Goal: Register for event/course

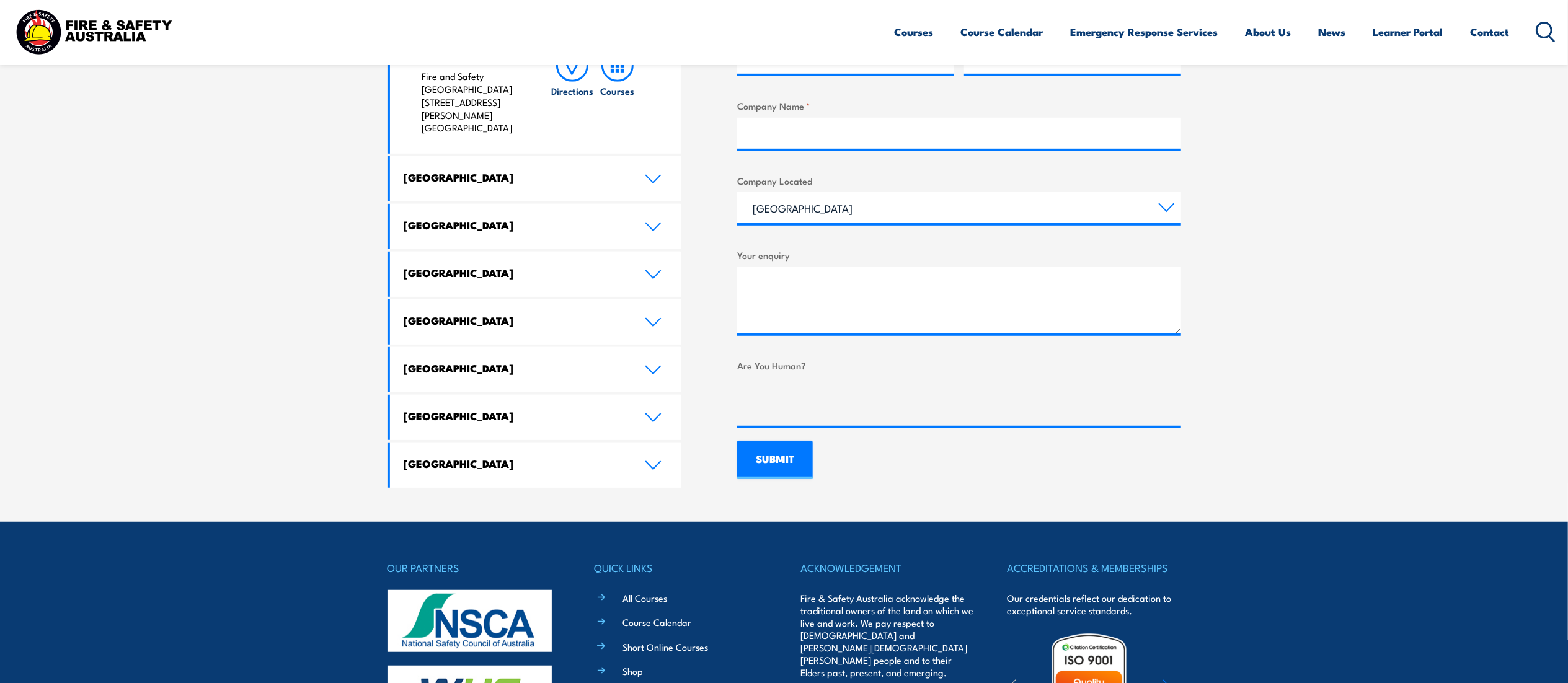
click at [1542, 29] on icon at bounding box center [1546, 32] width 20 height 20
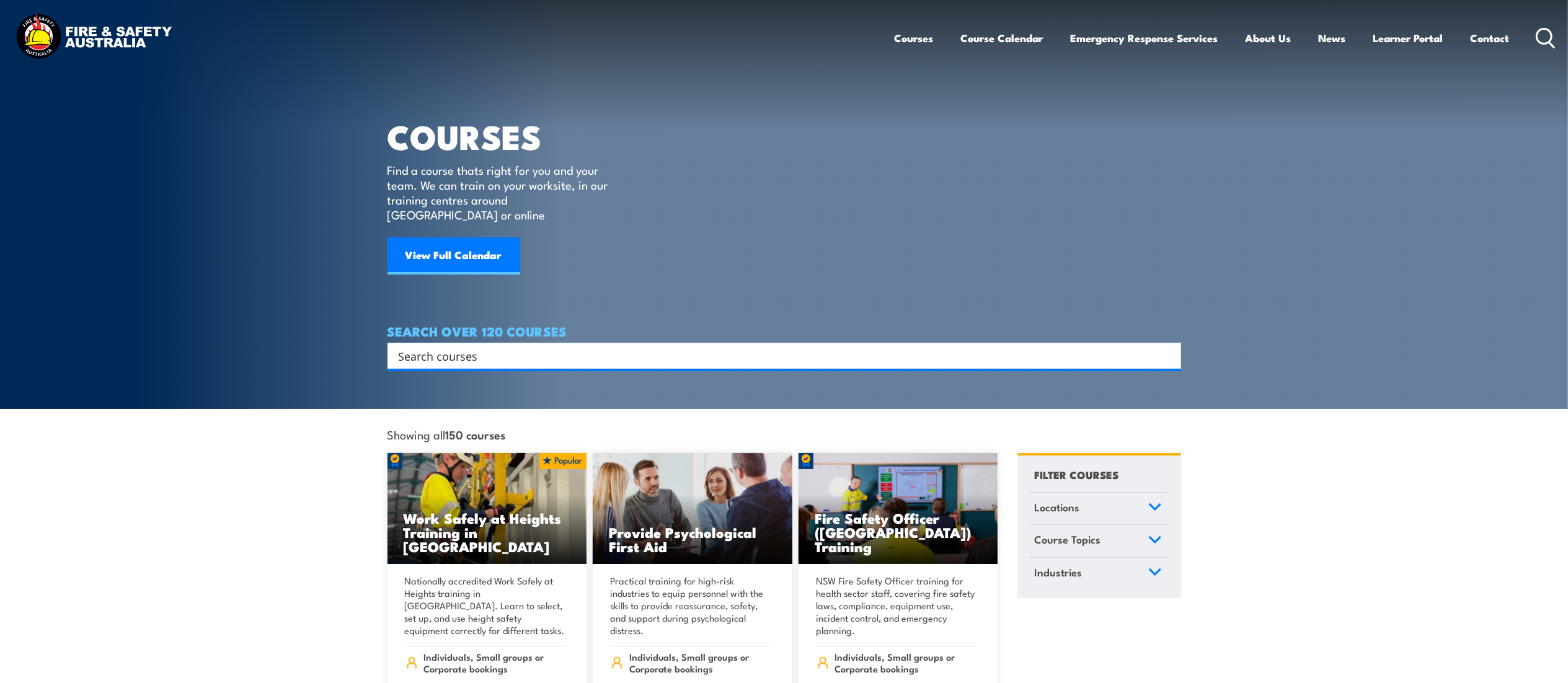
click at [432, 346] on input "Search input" at bounding box center [776, 355] width 755 height 18
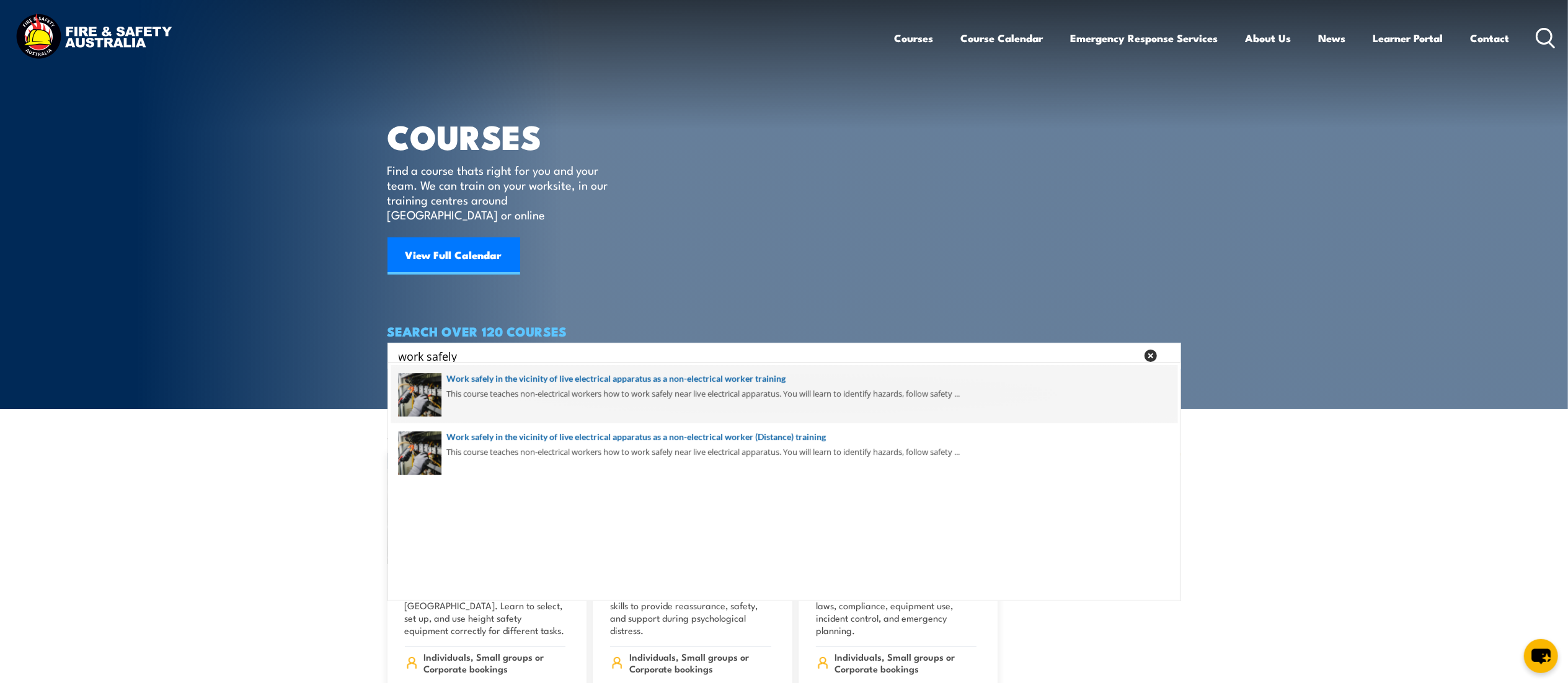
type input "work safely"
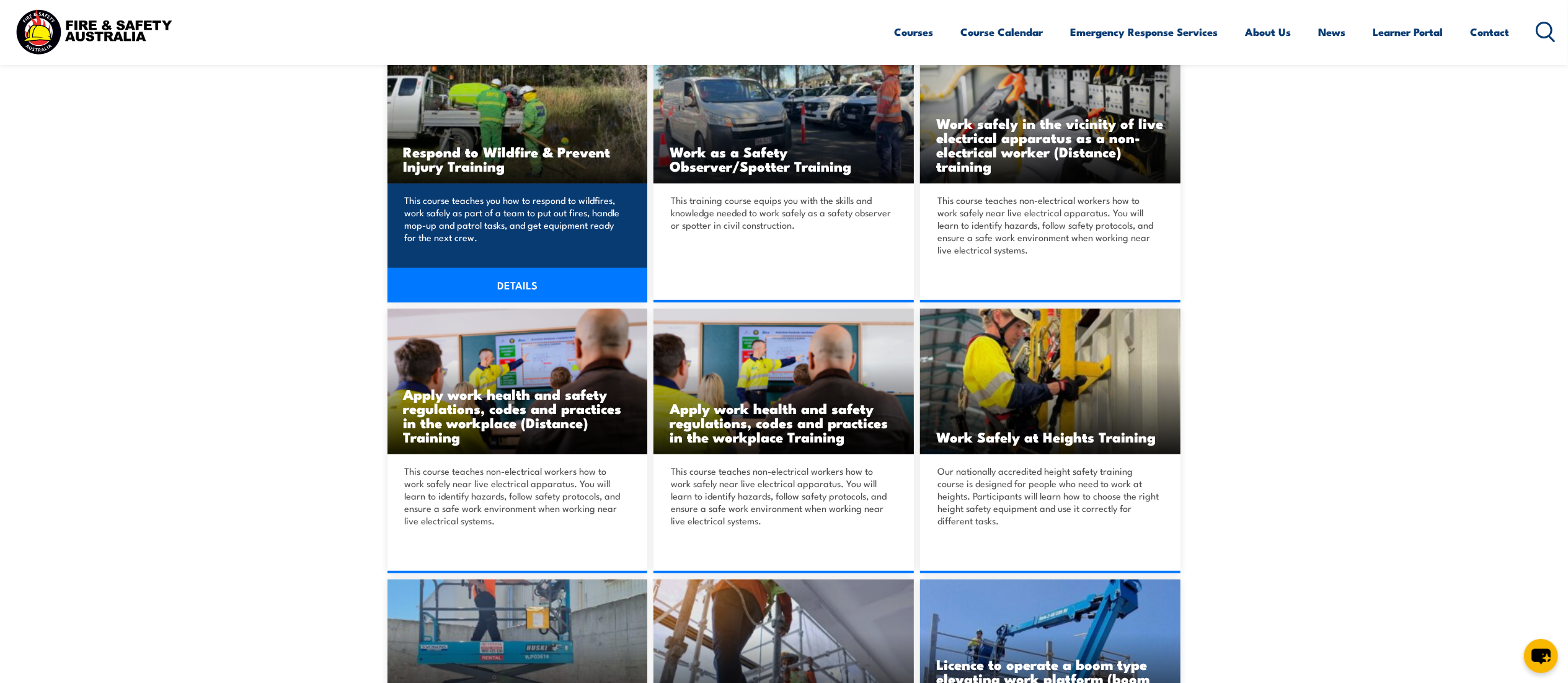
scroll to position [547, 0]
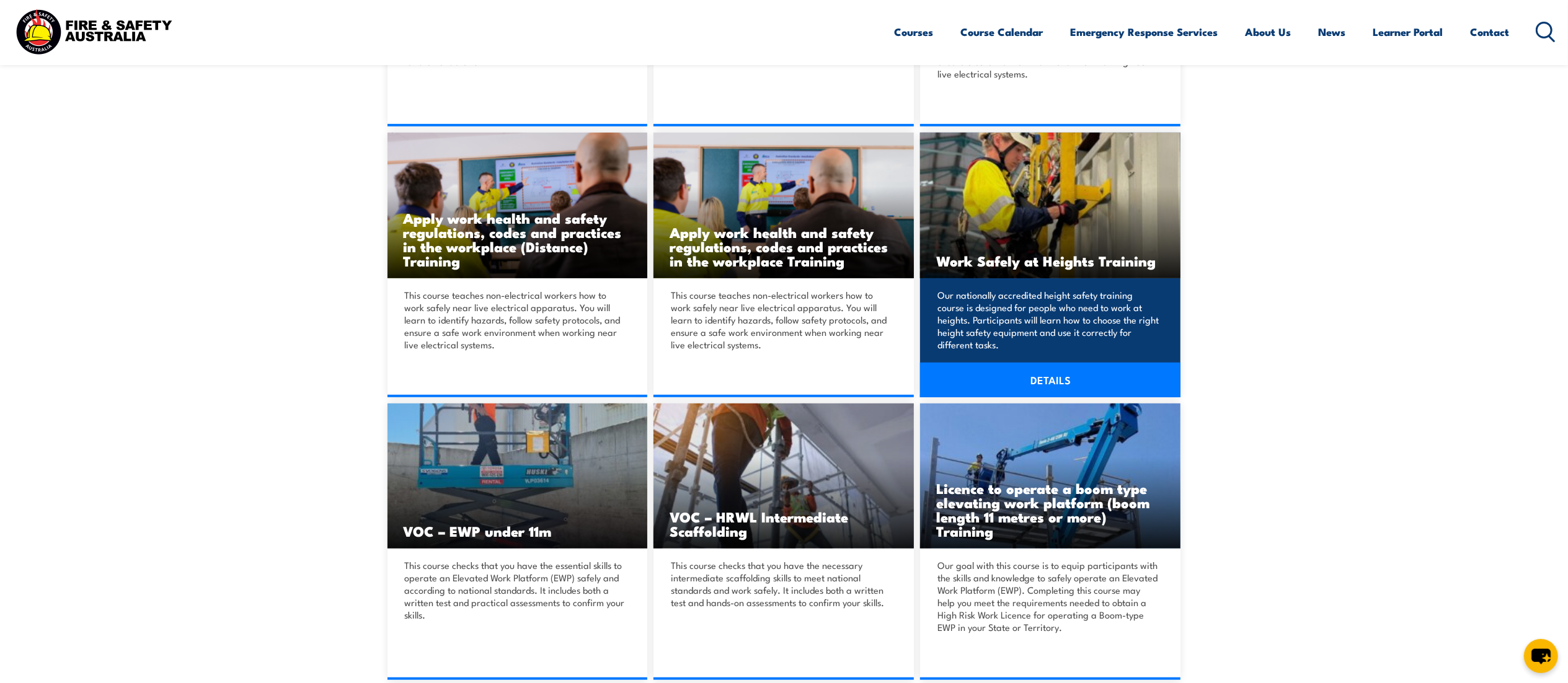
click at [1094, 253] on h3 "Work Safely at Heights Training" at bounding box center [1051, 260] width 228 height 14
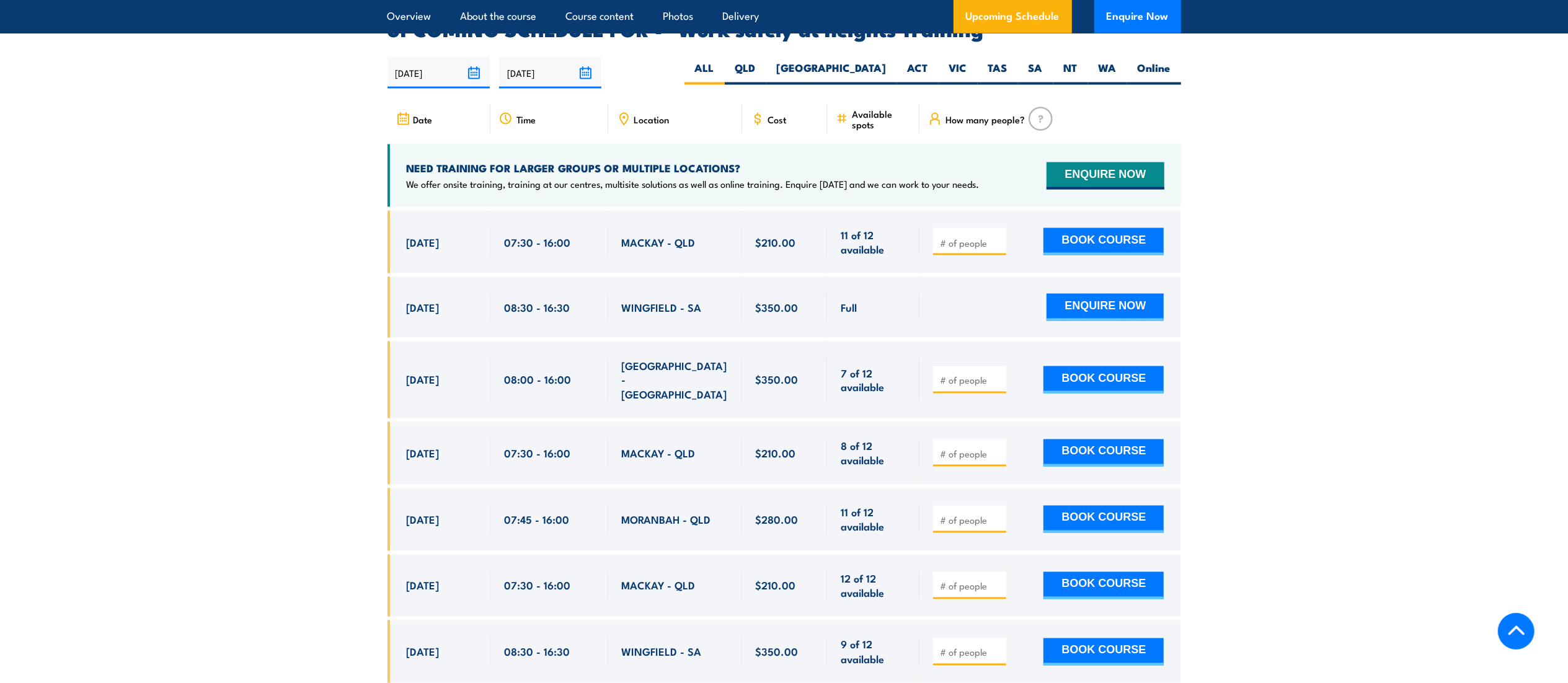
scroll to position [1972, 0]
click at [958, 60] on label "VIC" at bounding box center [958, 72] width 39 height 24
click at [967, 60] on input "VIC" at bounding box center [970, 64] width 8 height 8
radio input "true"
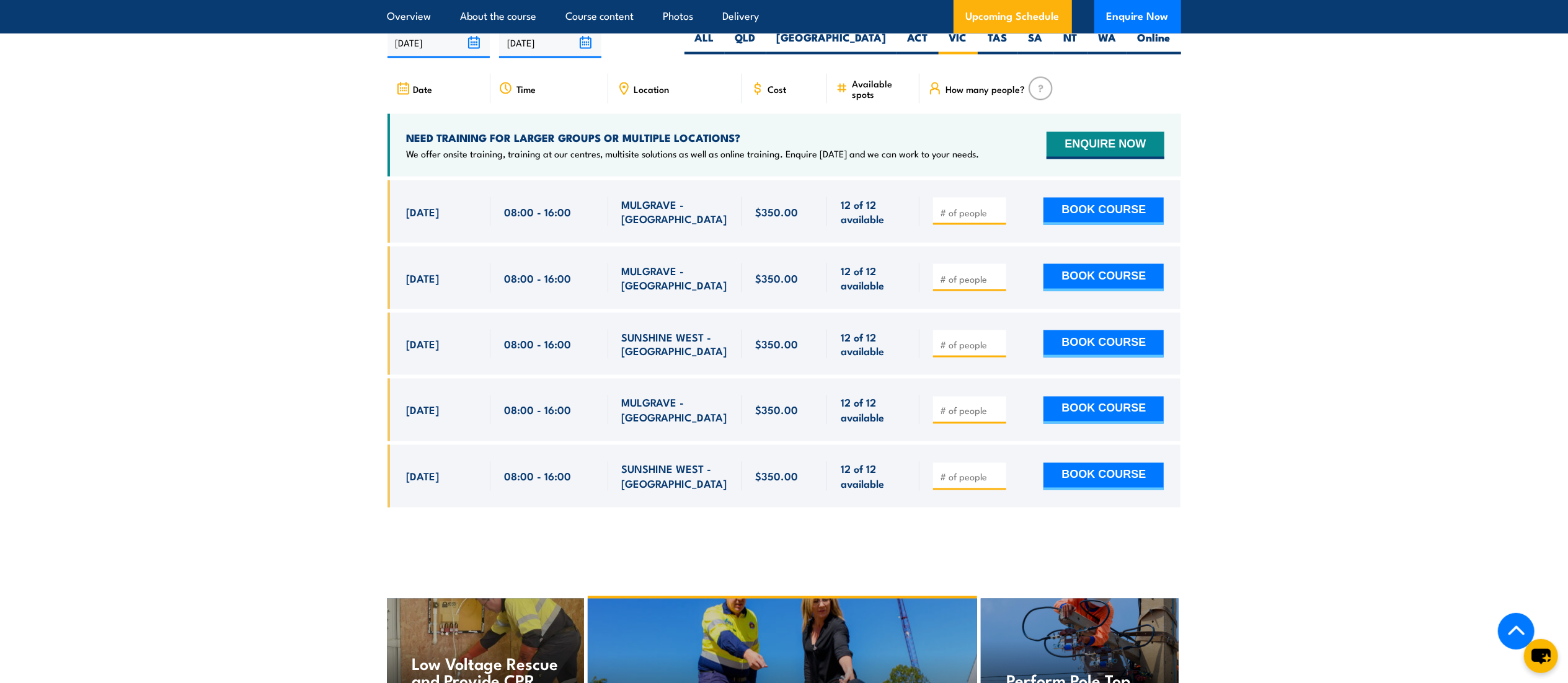
scroll to position [2014, 0]
